Goal: Check status: Check status

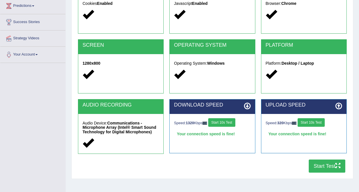
click at [317, 165] on button "Start Test" at bounding box center [327, 166] width 37 height 13
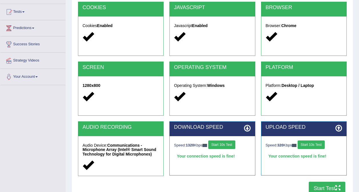
scroll to position [107, 0]
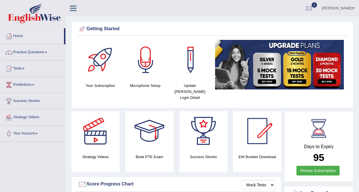
click at [31, 134] on link "Your Account" at bounding box center [32, 133] width 65 height 14
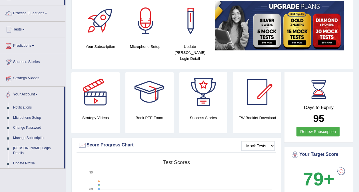
scroll to position [39, 0]
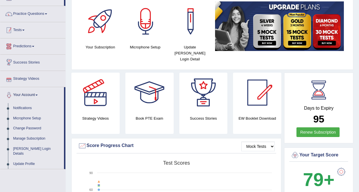
click at [19, 28] on link "Tests" at bounding box center [32, 29] width 65 height 14
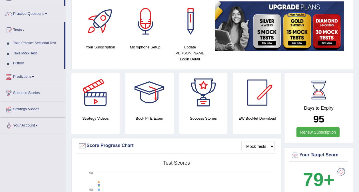
click at [33, 44] on link "Take Practice Sectional Test" at bounding box center [37, 43] width 53 height 10
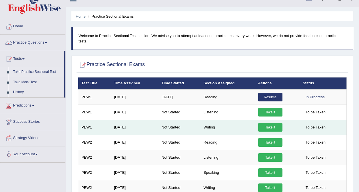
scroll to position [12, 0]
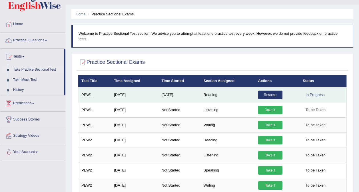
click at [191, 89] on td "Aug 10, 2025" at bounding box center [179, 94] width 42 height 15
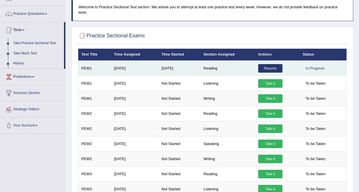
scroll to position [38, 0]
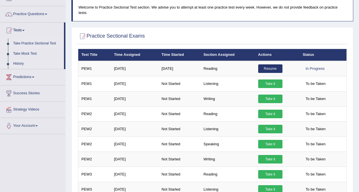
click at [22, 63] on link "History" at bounding box center [37, 64] width 53 height 10
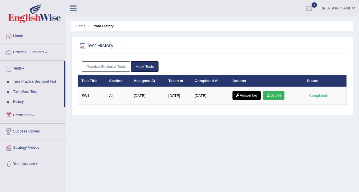
click at [150, 67] on link "Mock Tests" at bounding box center [145, 66] width 28 height 11
click at [147, 67] on link "Mock Tests" at bounding box center [145, 66] width 28 height 11
click at [111, 69] on link "Practice Sectional Tests" at bounding box center [106, 66] width 49 height 11
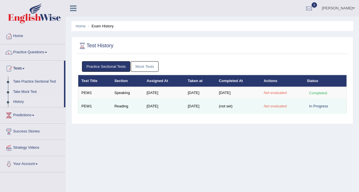
click at [119, 107] on td "Reading" at bounding box center [127, 106] width 32 height 15
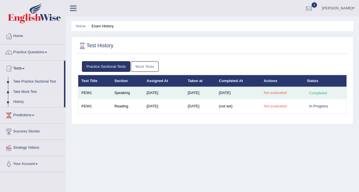
click at [314, 91] on div "Completed" at bounding box center [318, 93] width 22 height 6
click at [160, 94] on td "[DATE]" at bounding box center [163, 93] width 41 height 12
drag, startPoint x: 160, startPoint y: 94, endPoint x: 137, endPoint y: 92, distance: 22.6
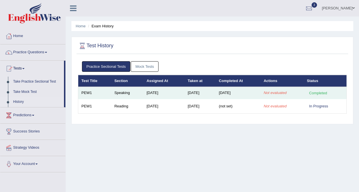
click at [137, 92] on td "Speaking" at bounding box center [127, 93] width 32 height 12
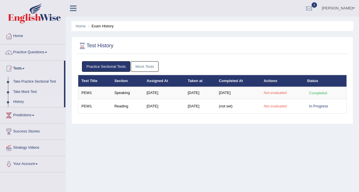
click at [144, 65] on link "Mock Tests" at bounding box center [145, 66] width 28 height 11
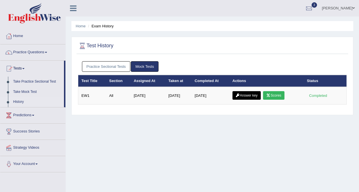
click at [116, 66] on link "Practice Sectional Tests" at bounding box center [106, 66] width 49 height 11
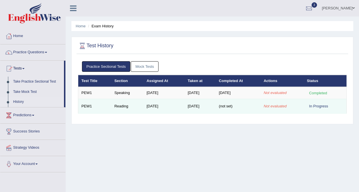
click at [273, 108] on em "Not evaluated" at bounding box center [274, 106] width 23 height 4
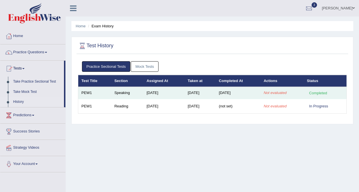
click at [279, 94] on em "Not evaluated" at bounding box center [274, 93] width 23 height 4
click at [223, 94] on td "[DATE]" at bounding box center [237, 93] width 45 height 12
click at [149, 93] on td "[DATE]" at bounding box center [163, 93] width 41 height 12
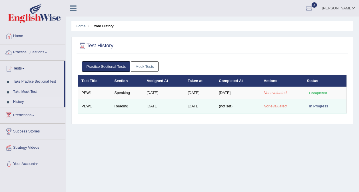
click at [231, 106] on span "(not set)" at bounding box center [226, 106] width 14 height 4
click at [229, 106] on span "(not set)" at bounding box center [226, 106] width 14 height 4
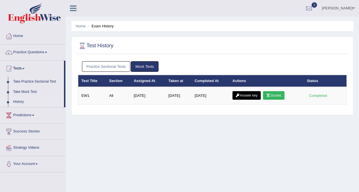
click at [114, 66] on link "Practice Sectional Tests" at bounding box center [106, 66] width 49 height 11
click at [313, 9] on div at bounding box center [309, 8] width 9 height 9
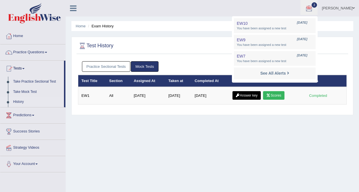
click at [225, 67] on ul "Practice Sectional Tests Mock Tests" at bounding box center [212, 66] width 261 height 11
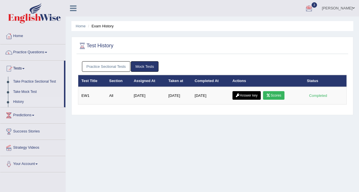
click at [106, 65] on link "Practice Sectional Tests" at bounding box center [106, 66] width 49 height 11
